Goal: Communication & Community: Answer question/provide support

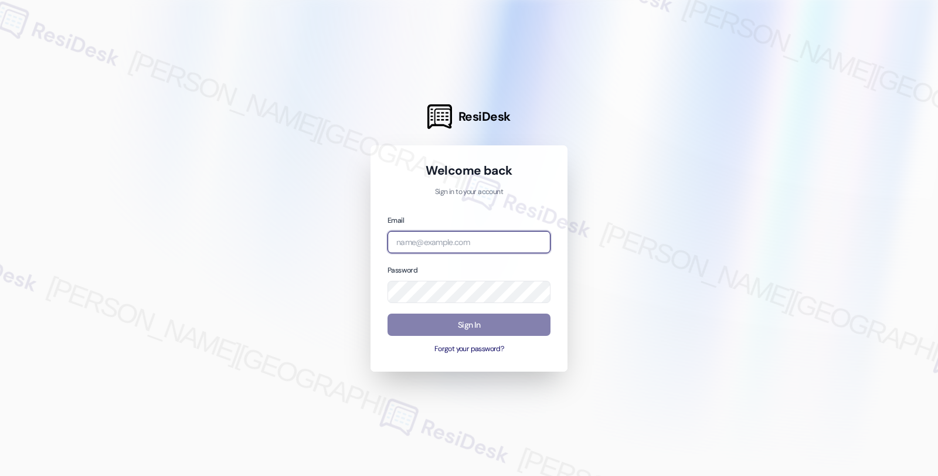
click at [431, 242] on input "email" at bounding box center [468, 242] width 163 height 23
click at [0, 475] on com-1password-button at bounding box center [0, 476] width 0 height 0
type input "[EMAIL_ADDRESS][PERSON_NAME][DOMAIN_NAME]"
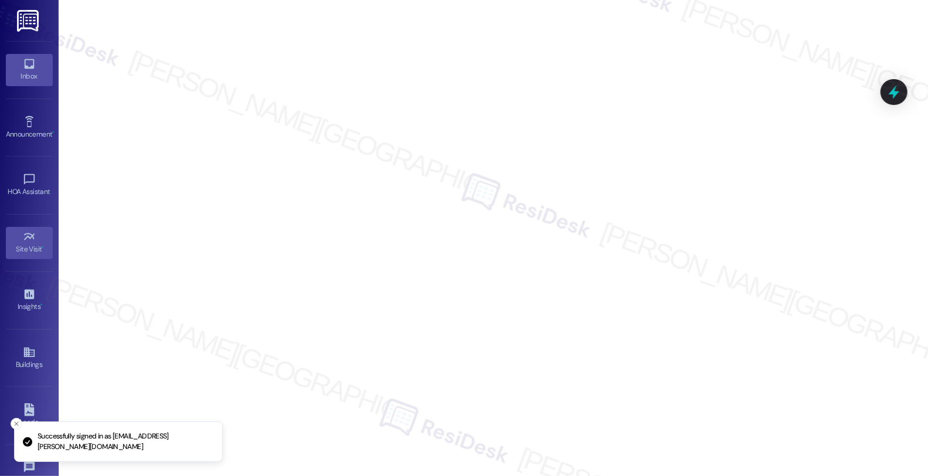
click at [29, 78] on div "Inbox" at bounding box center [29, 76] width 59 height 12
